Goal: Information Seeking & Learning: Learn about a topic

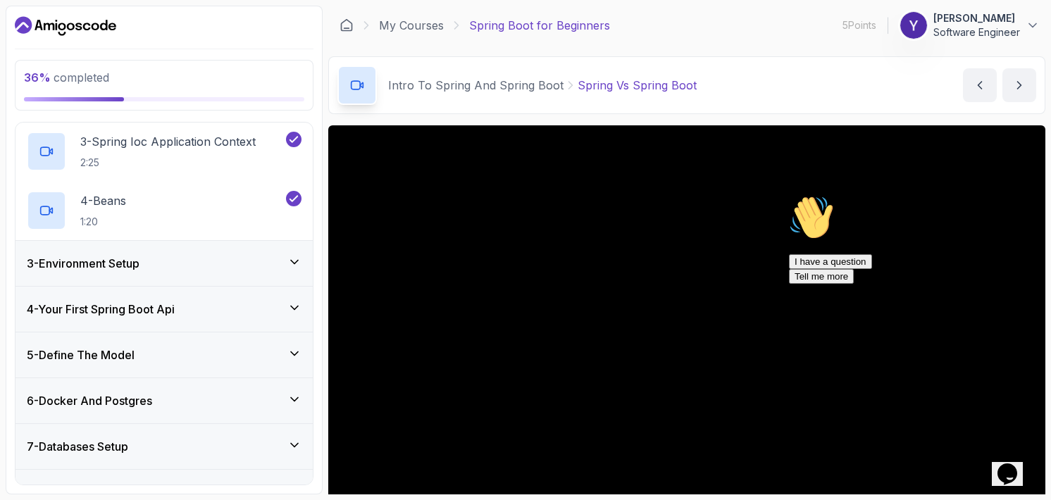
click at [223, 273] on div "3 - Environment Setup" at bounding box center [163, 263] width 297 height 45
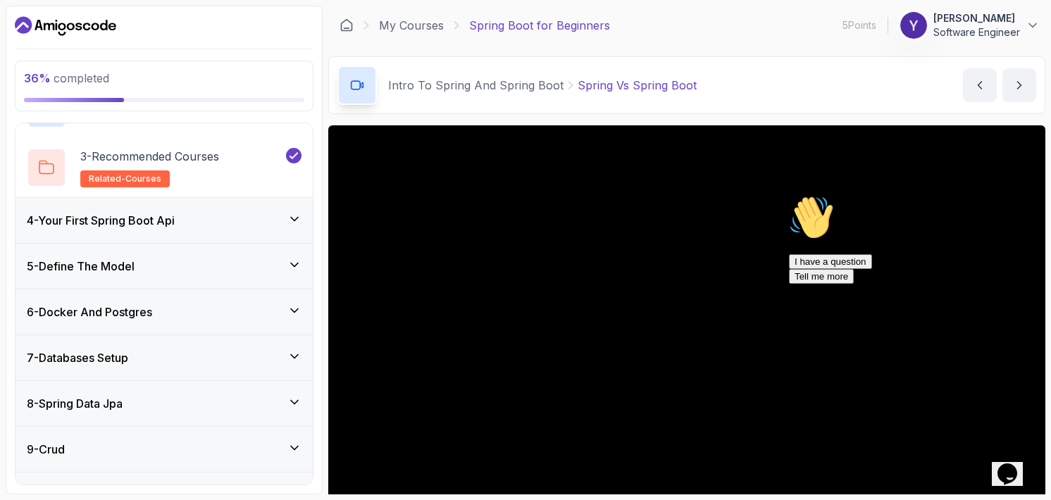
scroll to position [151, 0]
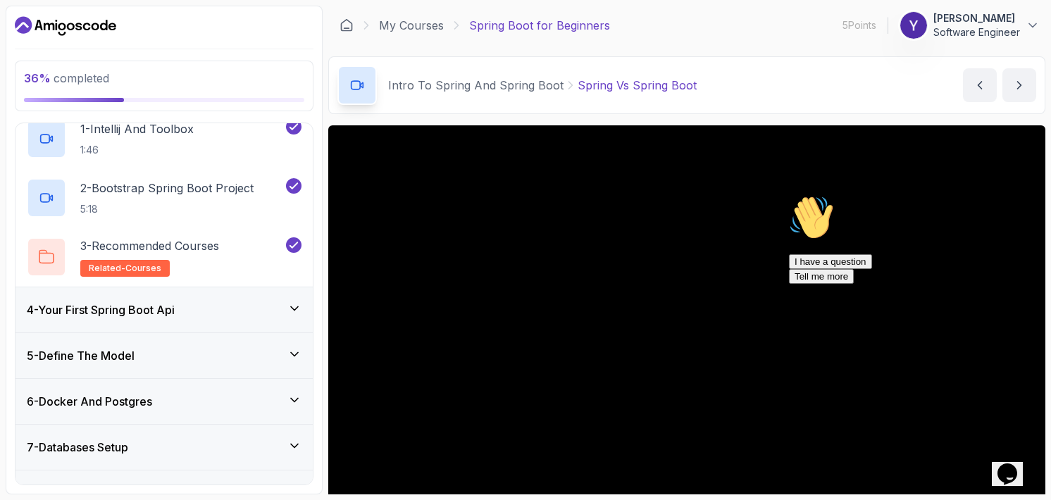
click at [213, 308] on div "4 - Your First Spring Boot Api" at bounding box center [164, 309] width 275 height 17
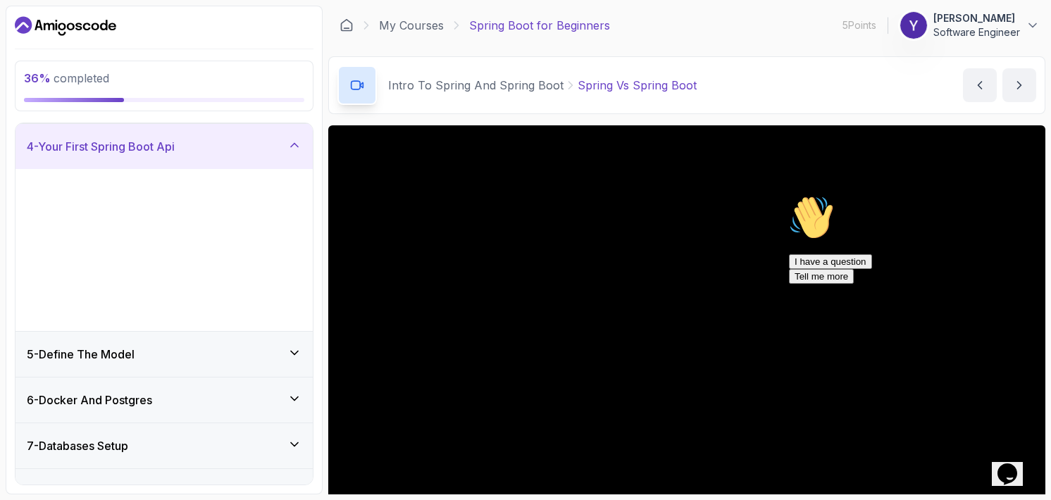
scroll to position [144, 0]
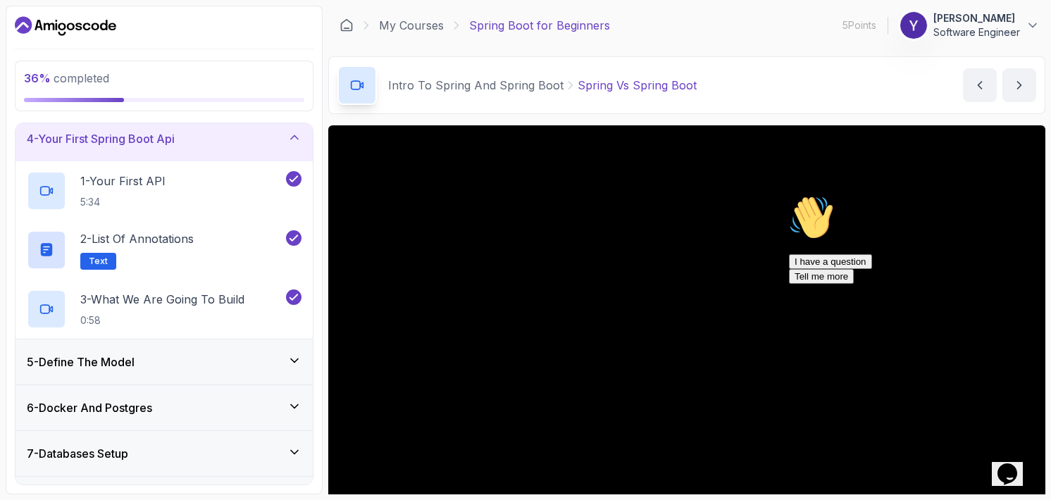
click at [204, 357] on div "5 - Define The Model" at bounding box center [164, 362] width 275 height 17
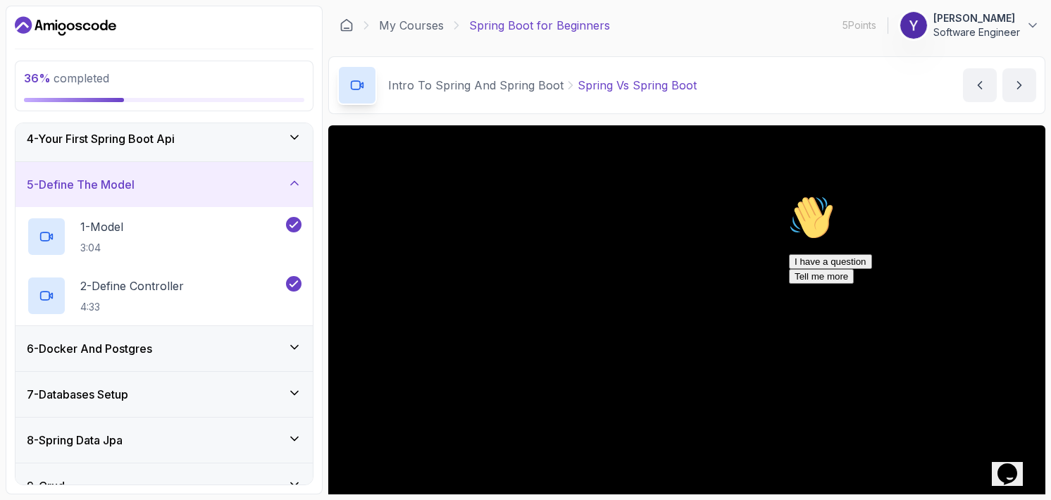
click at [223, 346] on div "6 - Docker And Postgres" at bounding box center [164, 348] width 275 height 17
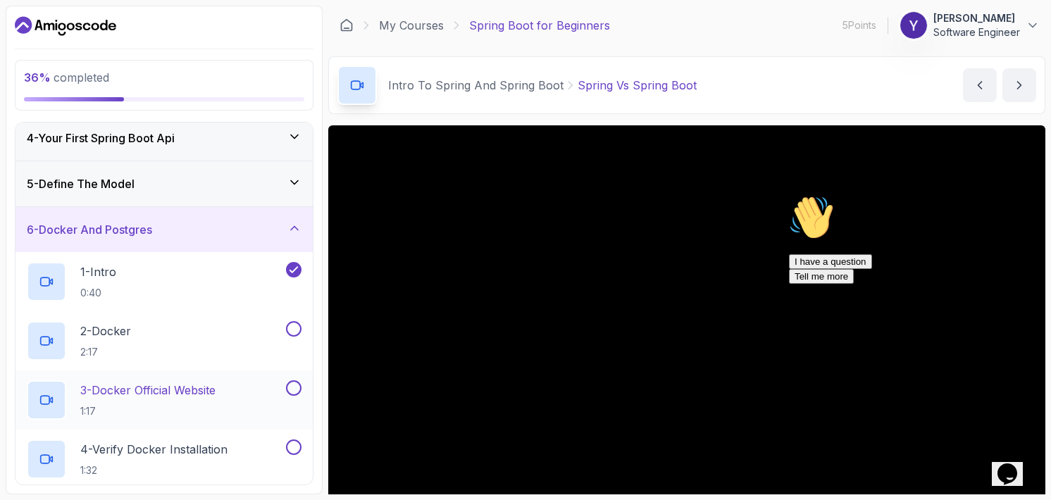
scroll to position [285, 0]
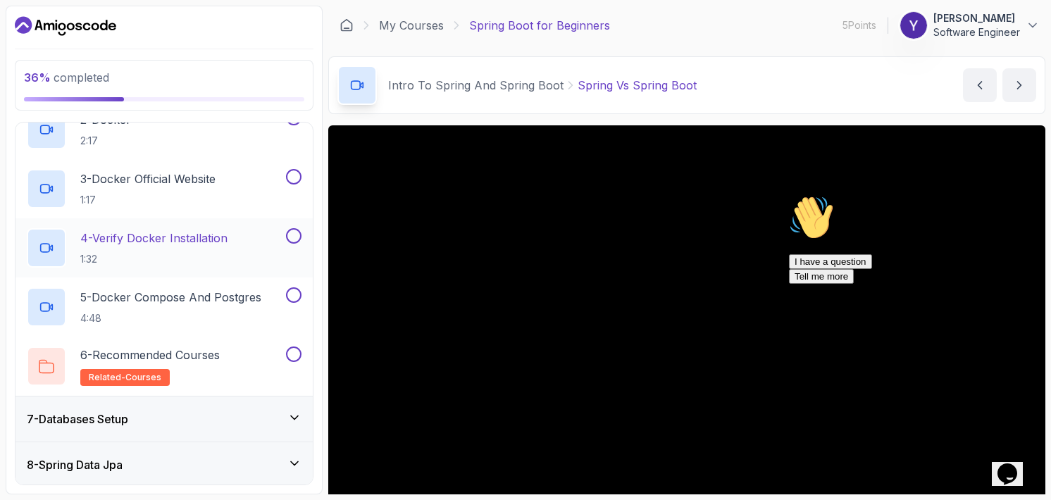
click at [201, 406] on div "7 - Databases Setup" at bounding box center [163, 418] width 297 height 45
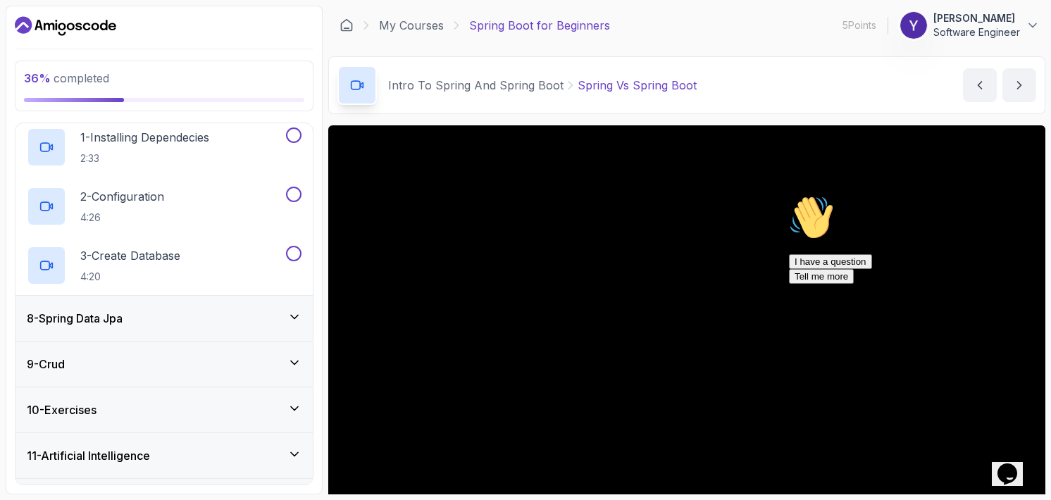
scroll to position [362, 0]
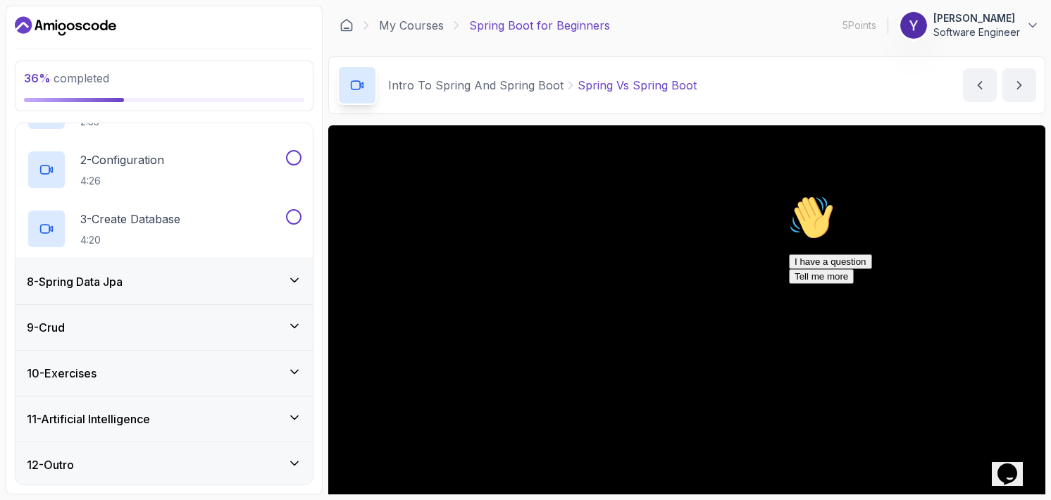
click at [206, 411] on div "11 - Artificial Intelligence" at bounding box center [164, 419] width 275 height 17
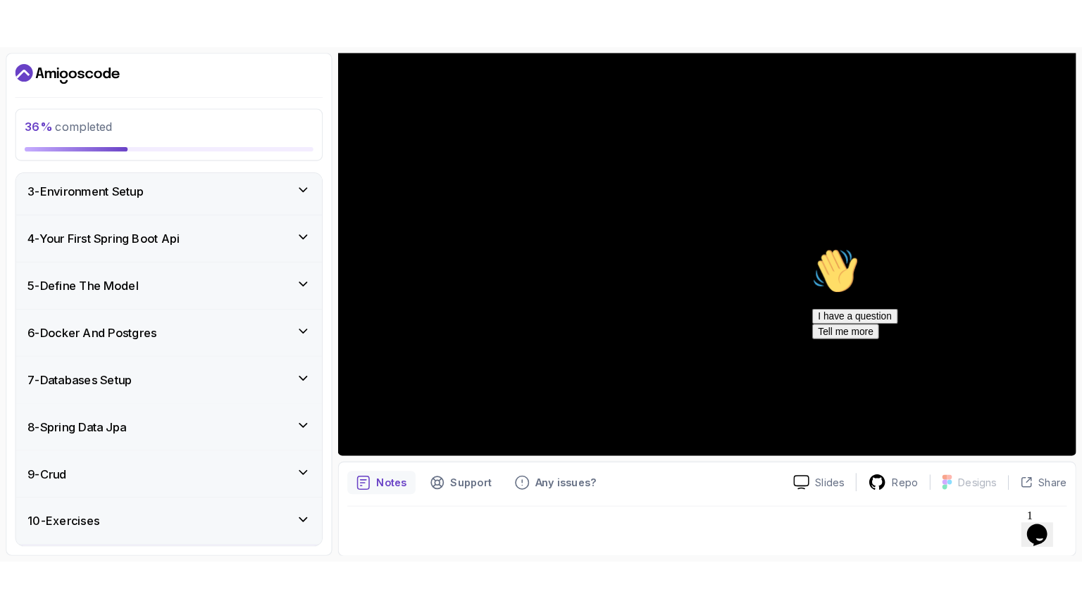
scroll to position [0, 0]
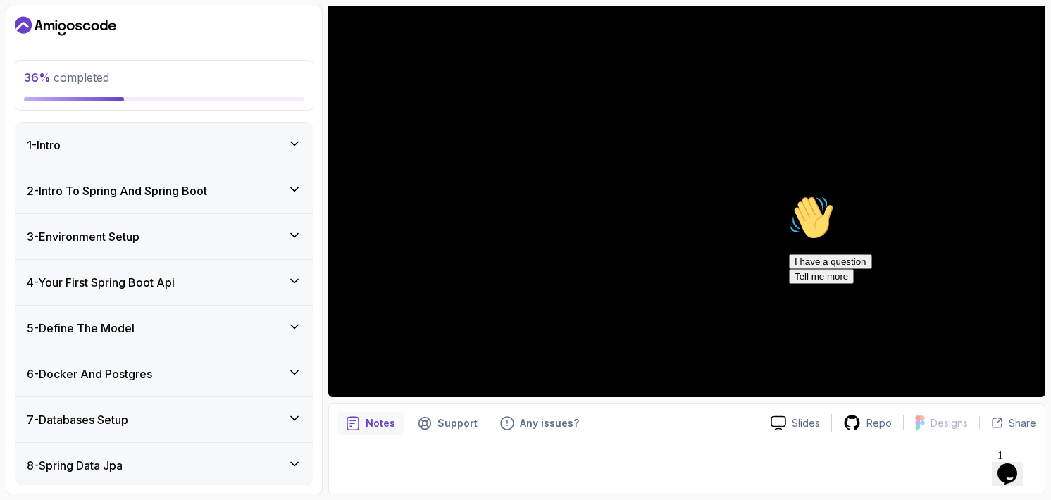
click at [173, 282] on h3 "4 - Your First Spring Boot Api" at bounding box center [101, 282] width 148 height 17
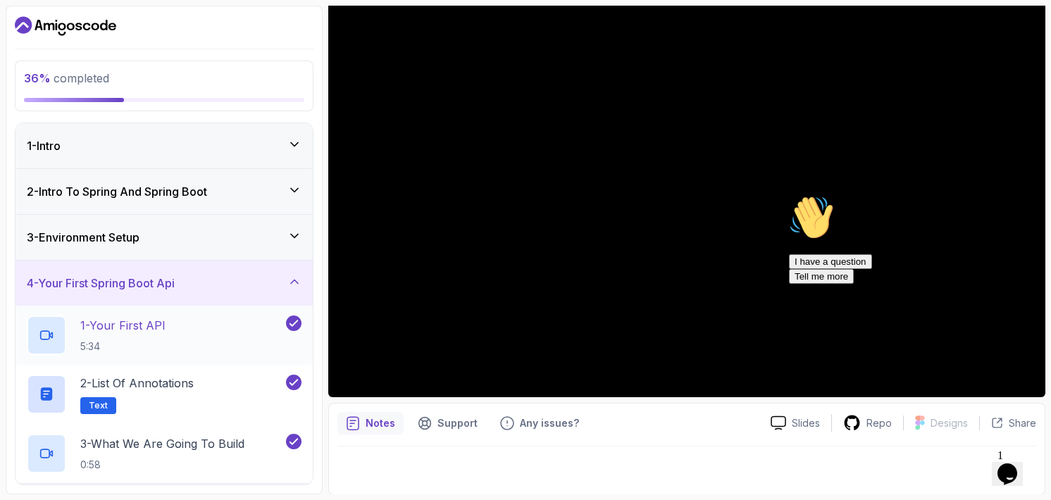
click at [208, 323] on div "1 - Your First API 5:34" at bounding box center [155, 334] width 256 height 39
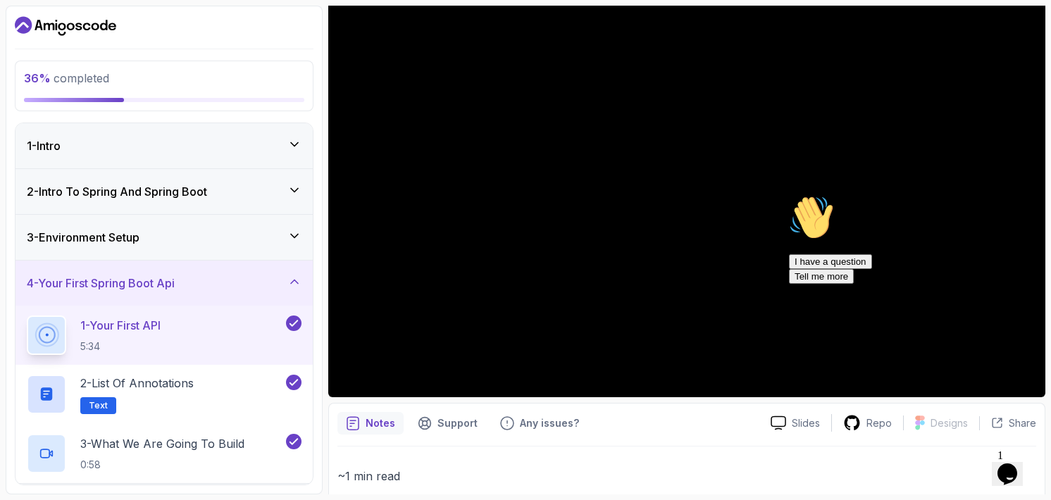
drag, startPoint x: 1806, startPoint y: 487, endPoint x: 1023, endPoint y: 298, distance: 805.5
click at [789, 195] on icon "Chat attention grabber" at bounding box center [789, 195] width 0 height 0
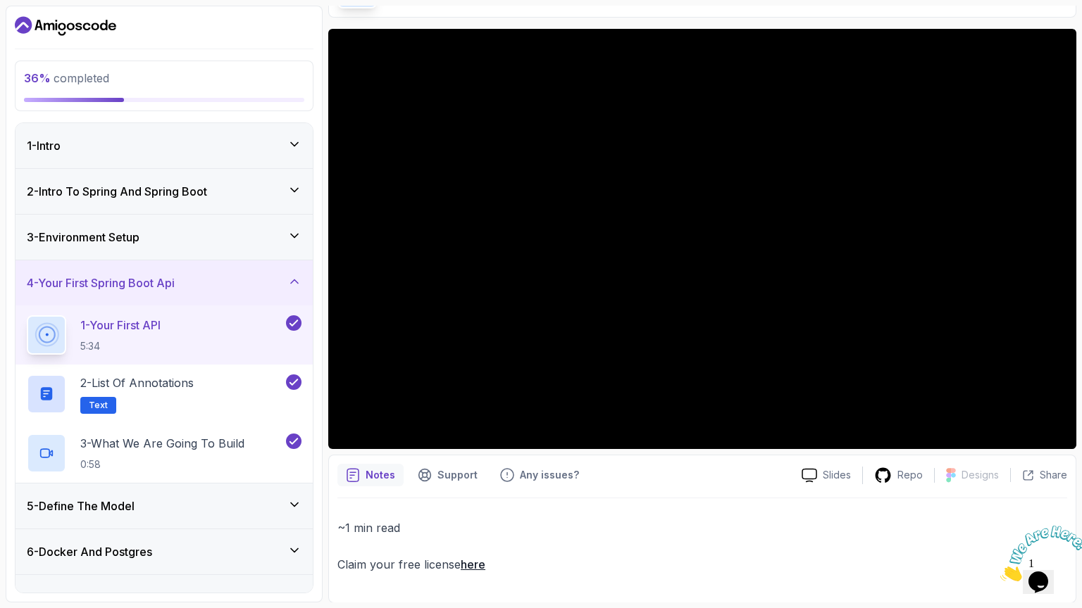
scroll to position [132, 0]
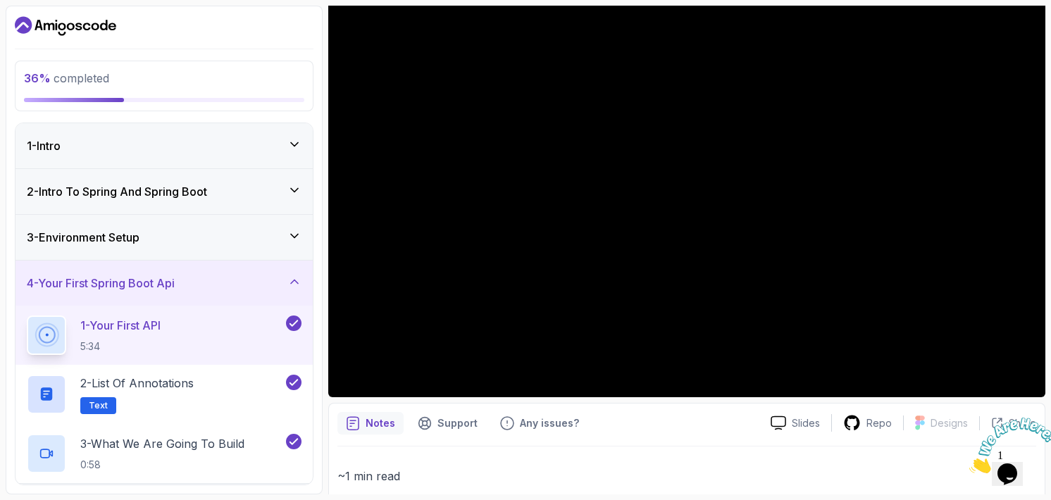
click at [679, 466] on p "~1 min read" at bounding box center [686, 476] width 699 height 20
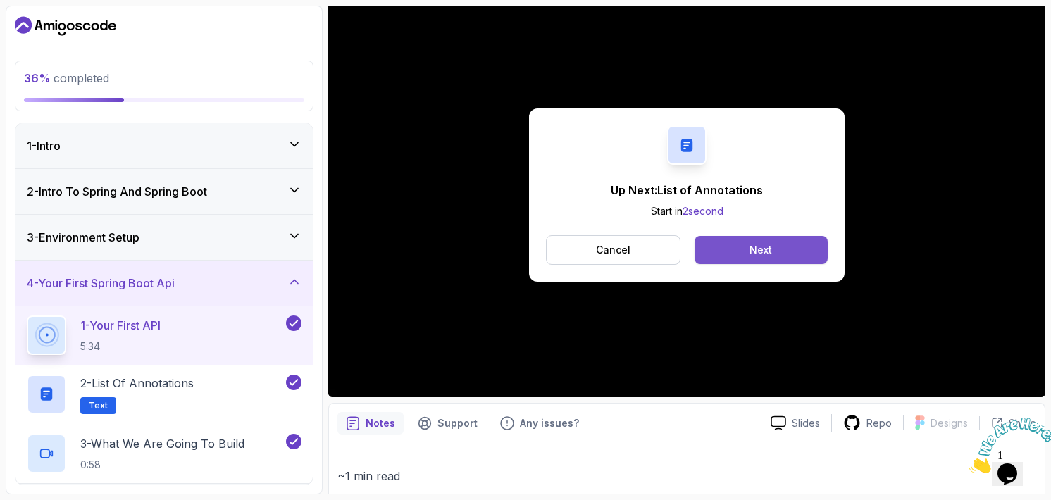
click at [727, 247] on button "Next" at bounding box center [760, 250] width 133 height 28
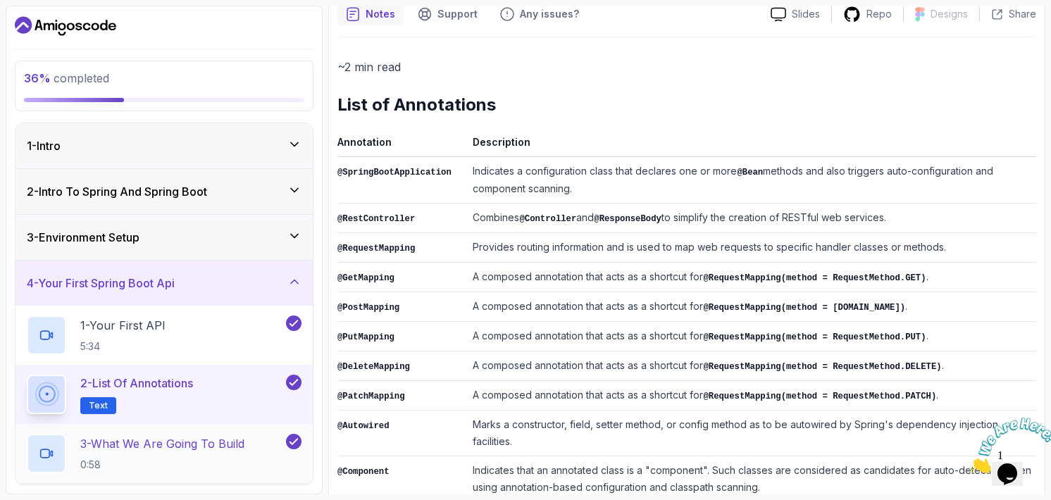
click at [121, 446] on p "3 - What We Are Going To Build" at bounding box center [162, 443] width 164 height 17
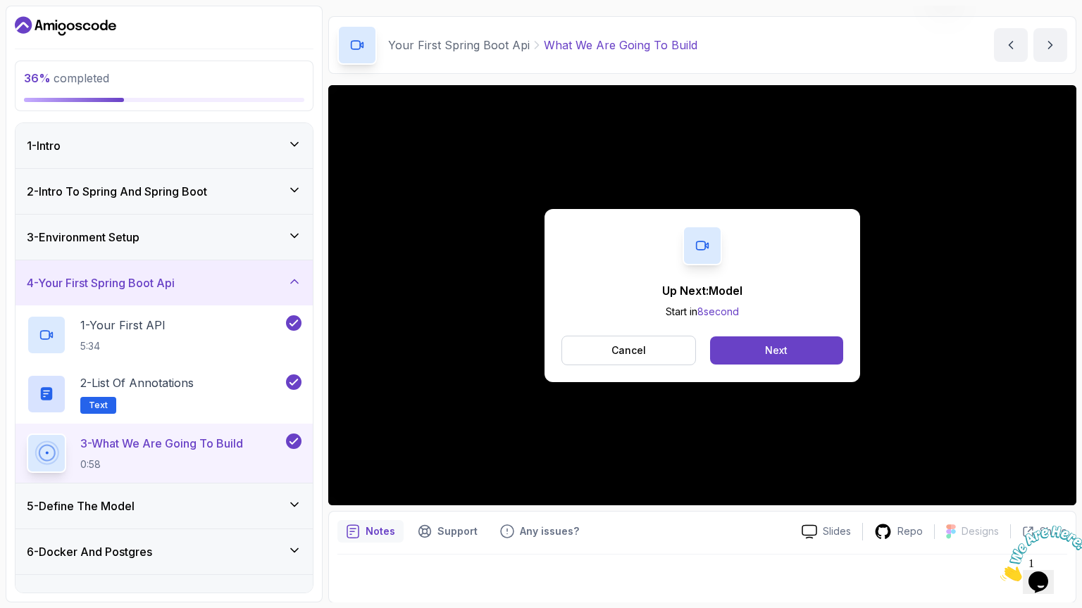
scroll to position [132, 0]
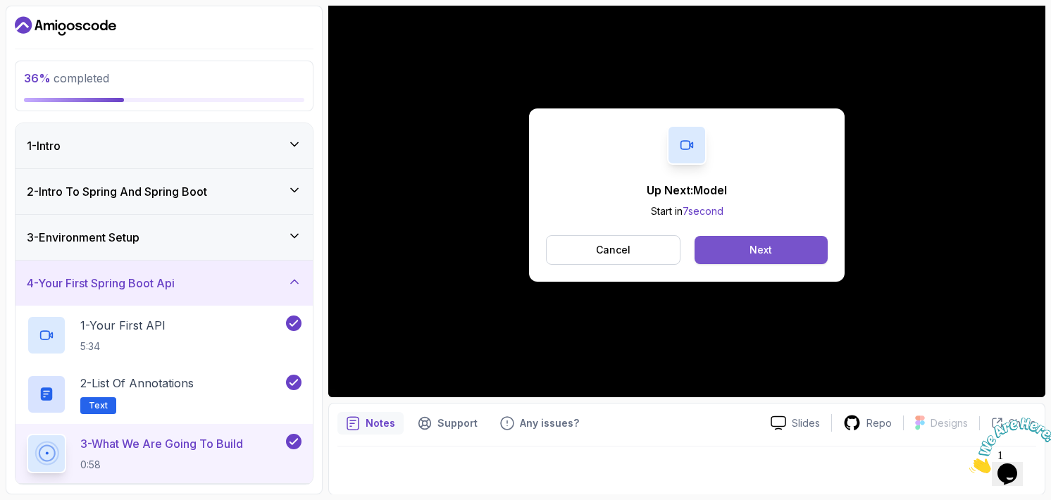
click at [749, 243] on div "Next" at bounding box center [760, 250] width 23 height 14
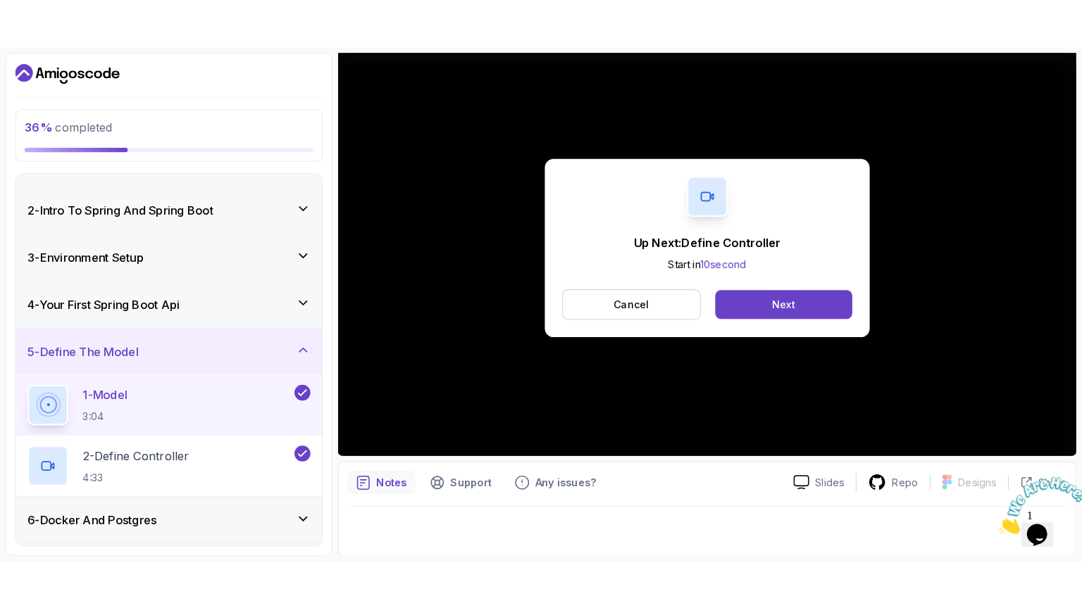
scroll to position [141, 0]
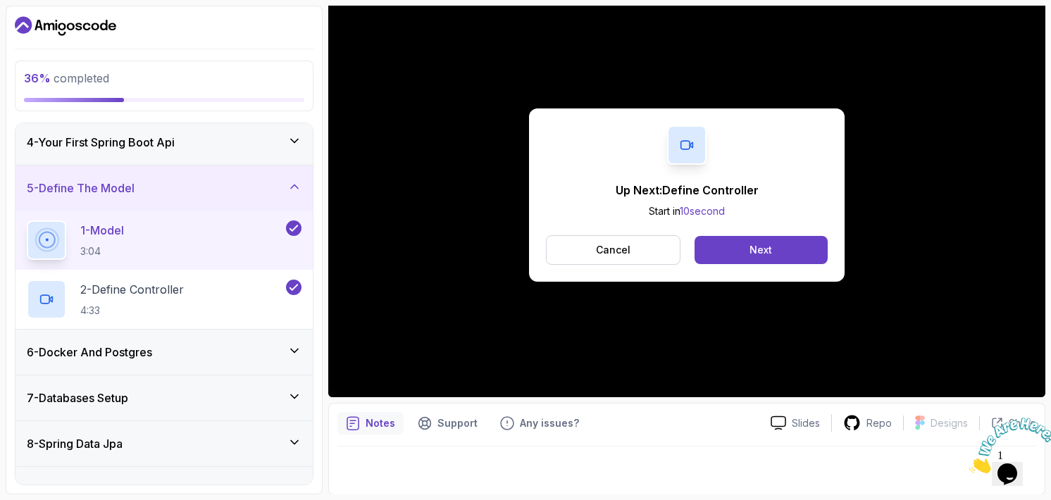
click at [172, 355] on div "6 - Docker And Postgres" at bounding box center [164, 352] width 275 height 17
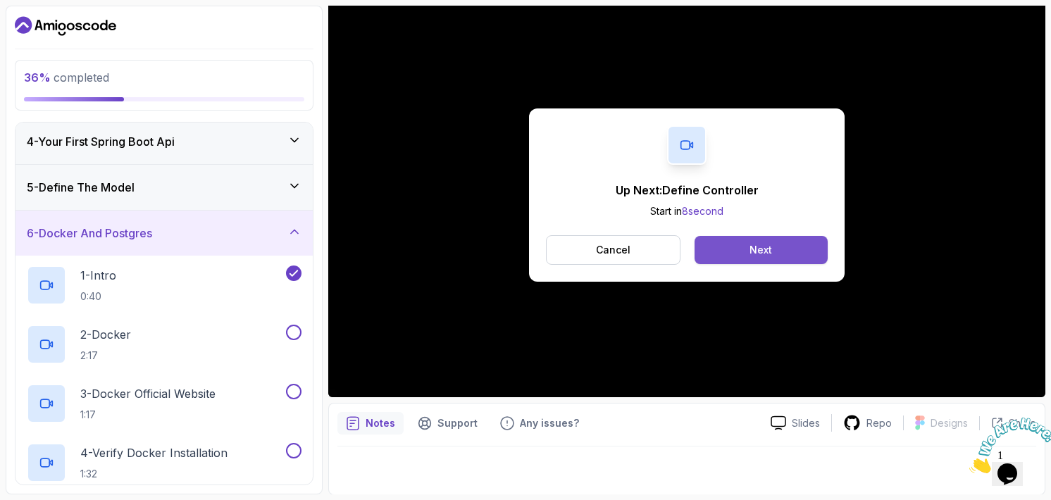
click at [746, 251] on button "Next" at bounding box center [760, 250] width 133 height 28
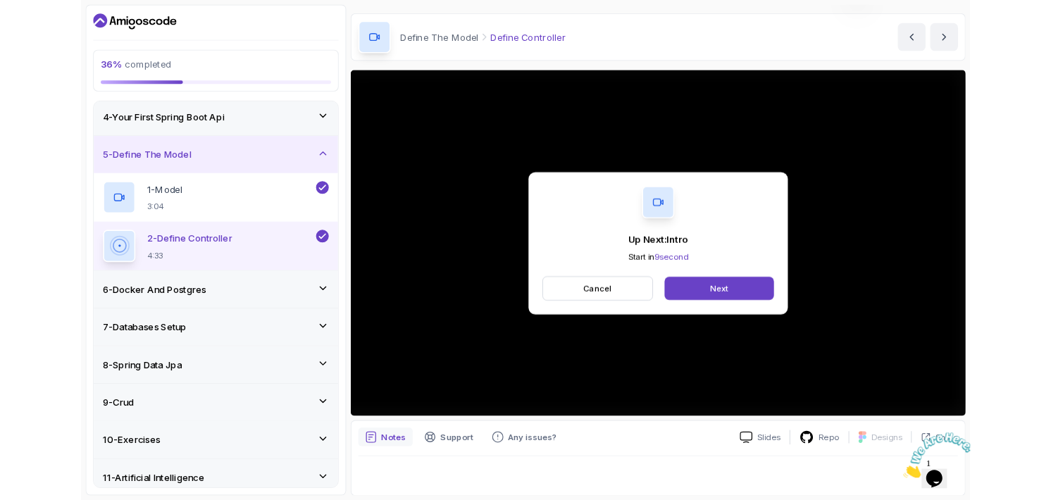
scroll to position [132, 0]
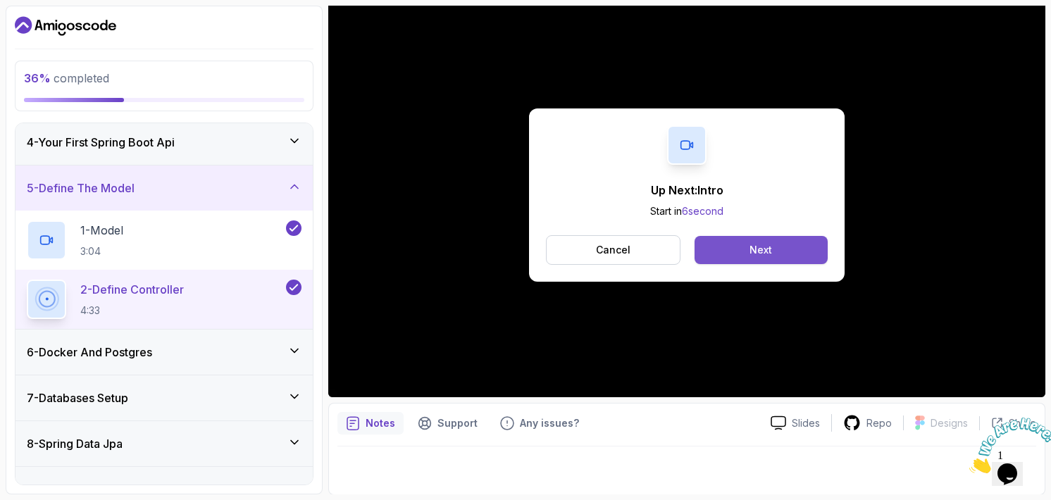
click at [777, 251] on button "Next" at bounding box center [760, 250] width 133 height 28
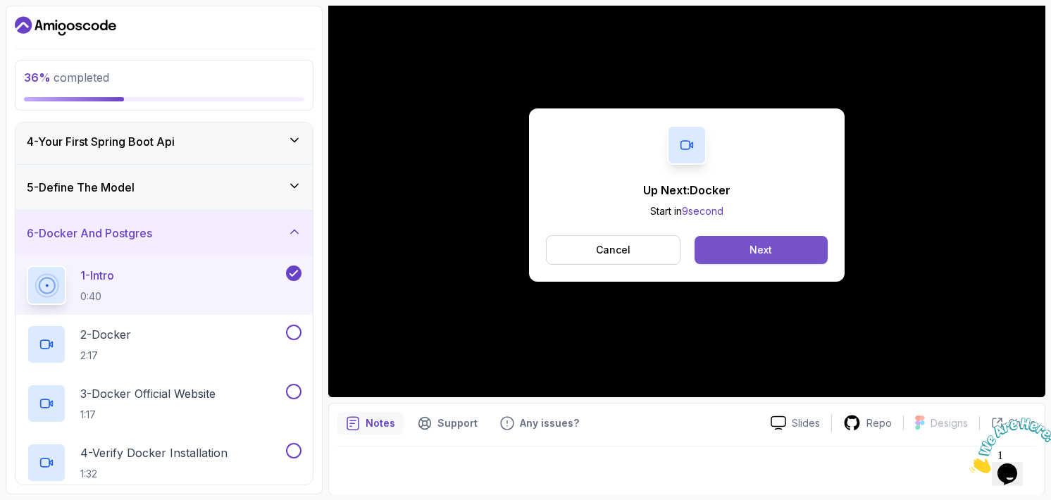
click at [710, 241] on button "Next" at bounding box center [760, 250] width 133 height 28
